Goal: Check status: Check status

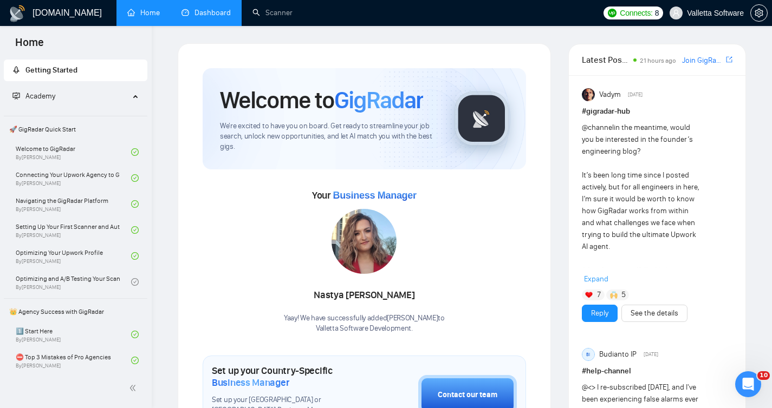
click at [192, 12] on link "Dashboard" at bounding box center [205, 12] width 49 height 9
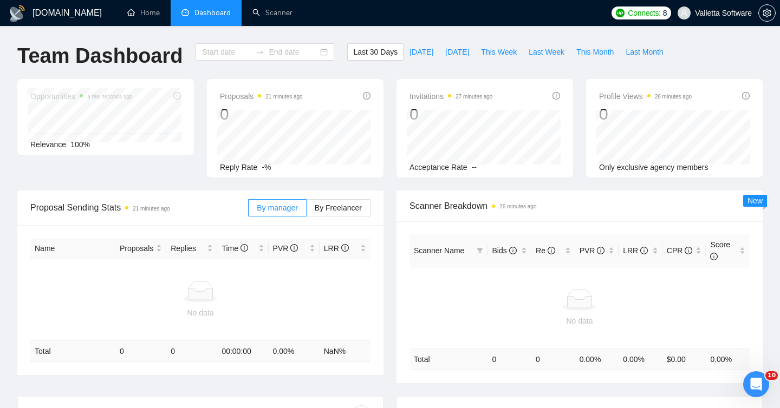
type input "[DATE]"
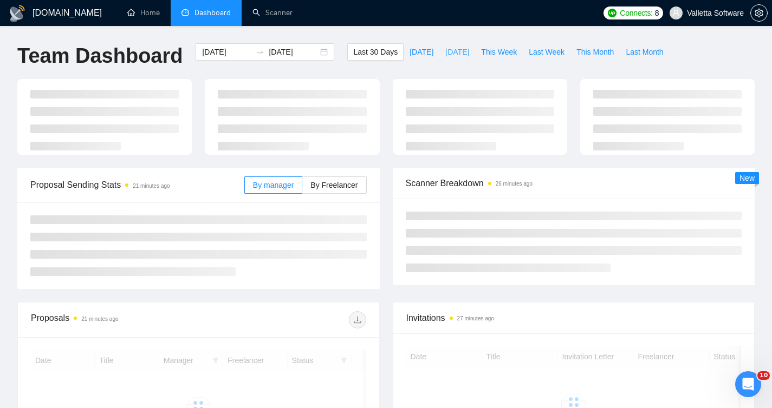
click at [445, 54] on span "[DATE]" at bounding box center [457, 52] width 24 height 12
type input "[DATE]"
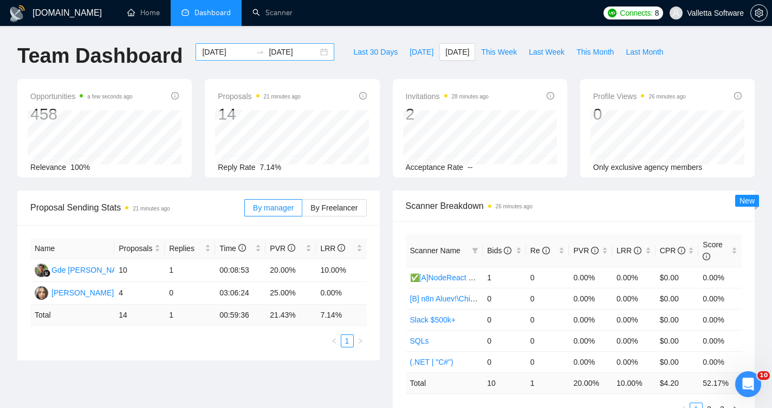
click at [206, 51] on input "[DATE]" at bounding box center [226, 52] width 49 height 12
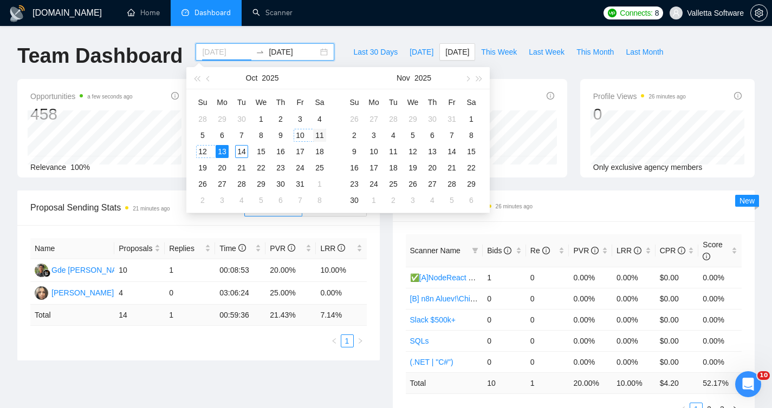
type input "[DATE]"
click at [312, 134] on td "11" at bounding box center [319, 135] width 19 height 16
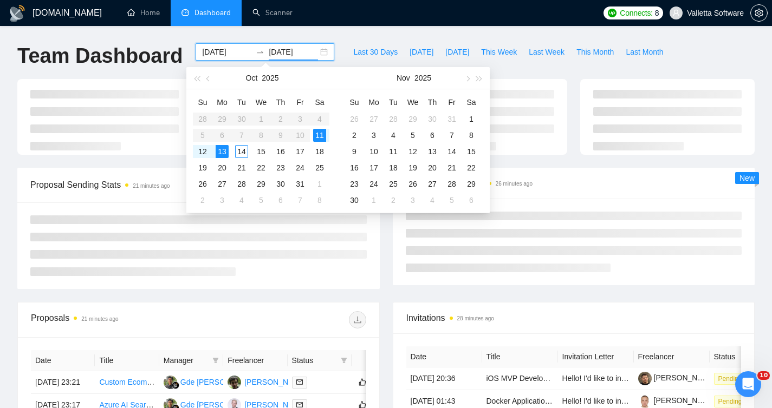
type input "[DATE]"
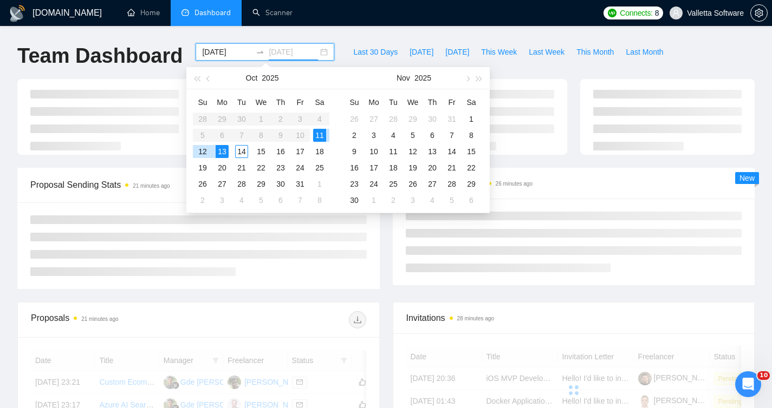
click at [220, 153] on div "13" at bounding box center [222, 151] width 13 height 13
